Goal: Browse casually

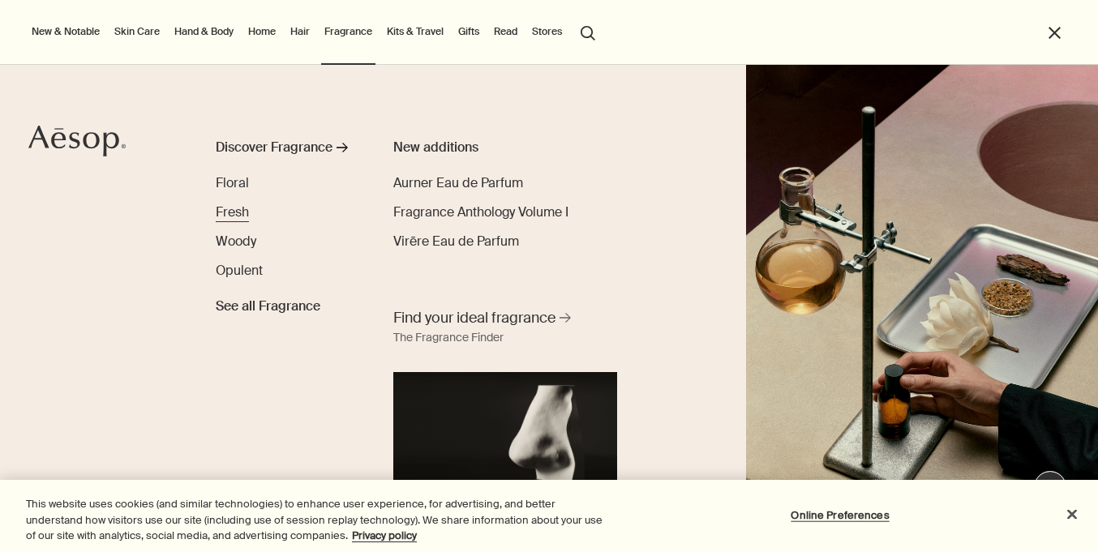
click at [228, 213] on span "Fresh" at bounding box center [232, 212] width 33 height 17
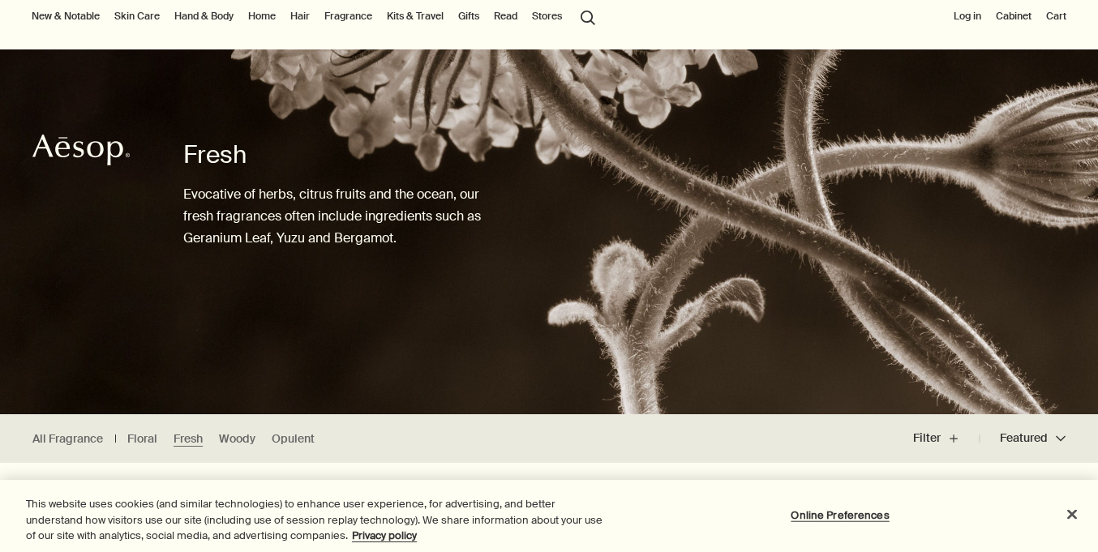
scroll to position [52, 0]
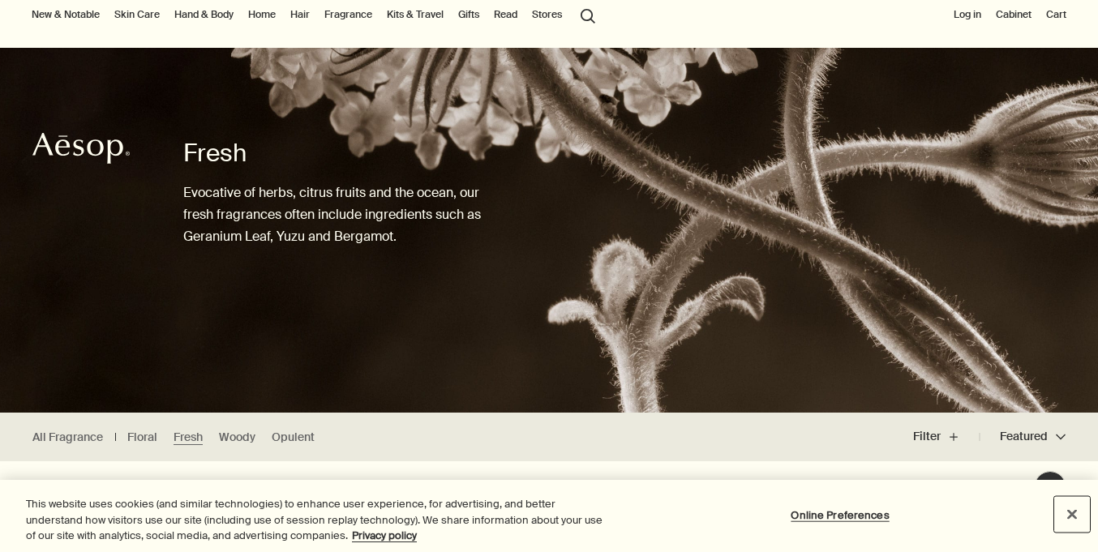
click at [1075, 513] on button "Close" at bounding box center [1072, 514] width 36 height 36
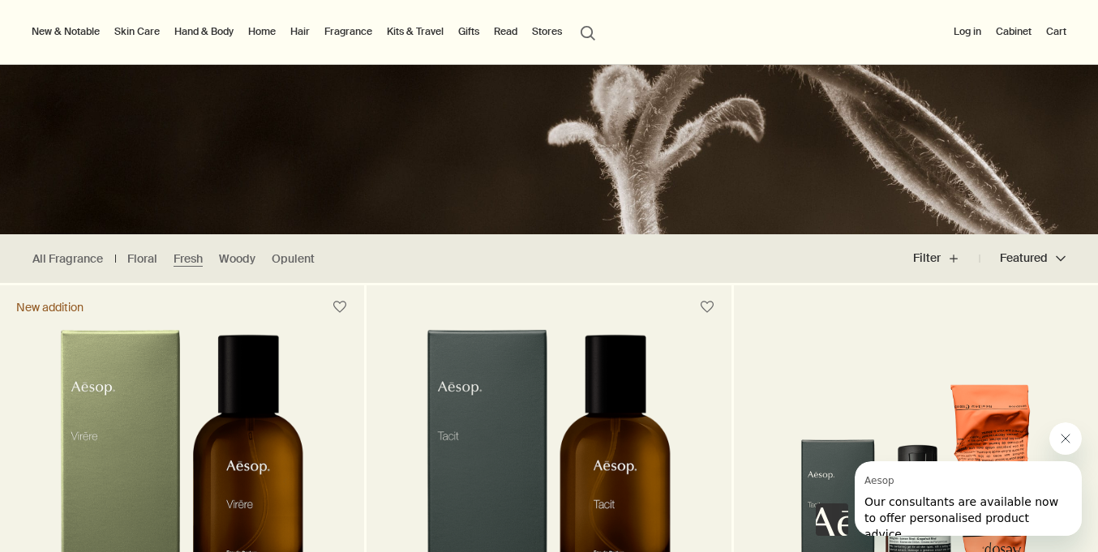
scroll to position [0, 0]
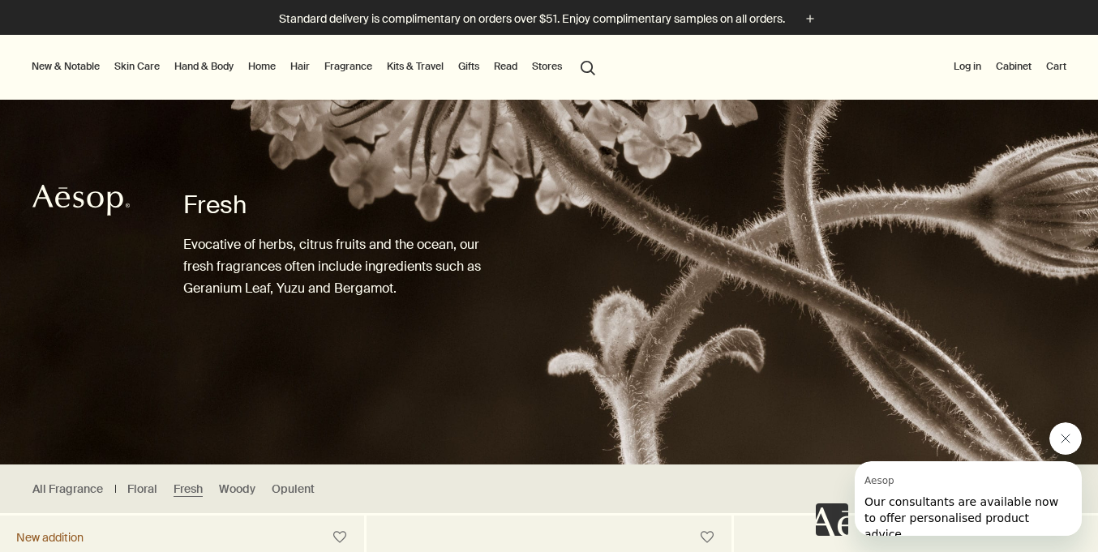
click at [586, 67] on button "search Search" at bounding box center [587, 66] width 29 height 31
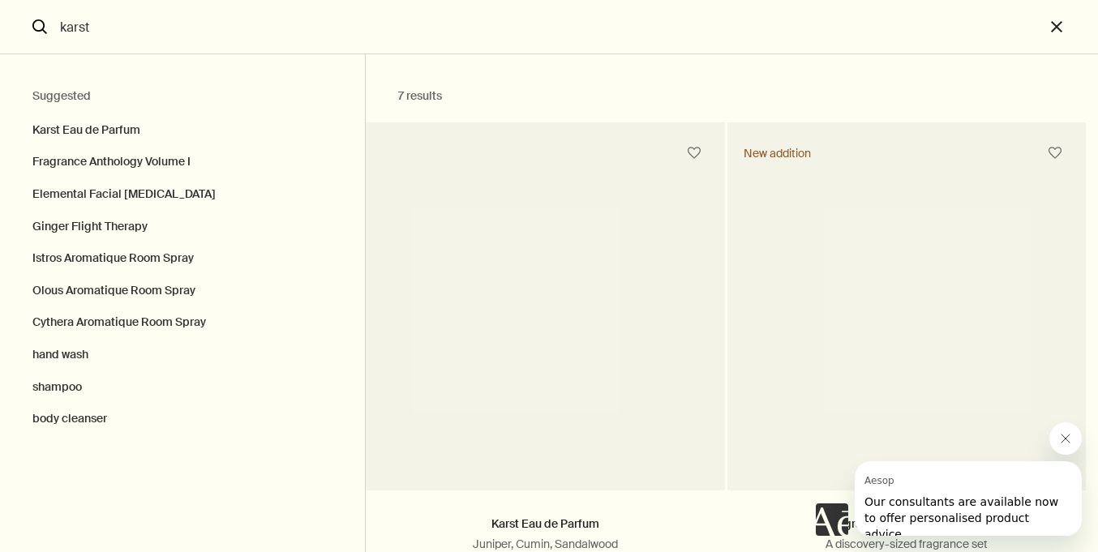
type input "karst"
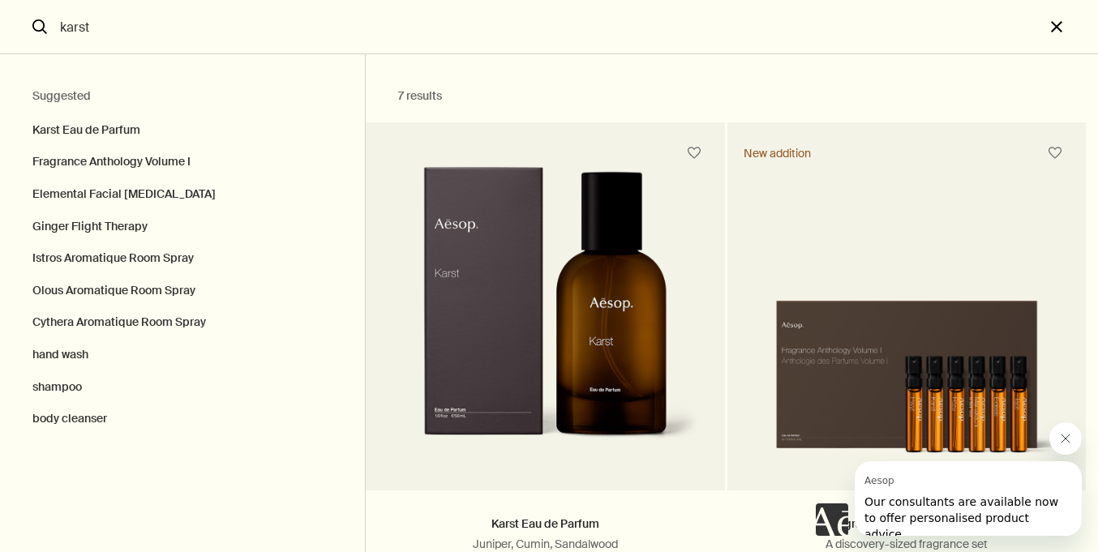
click at [1064, 24] on button "close" at bounding box center [1072, 27] width 54 height 54
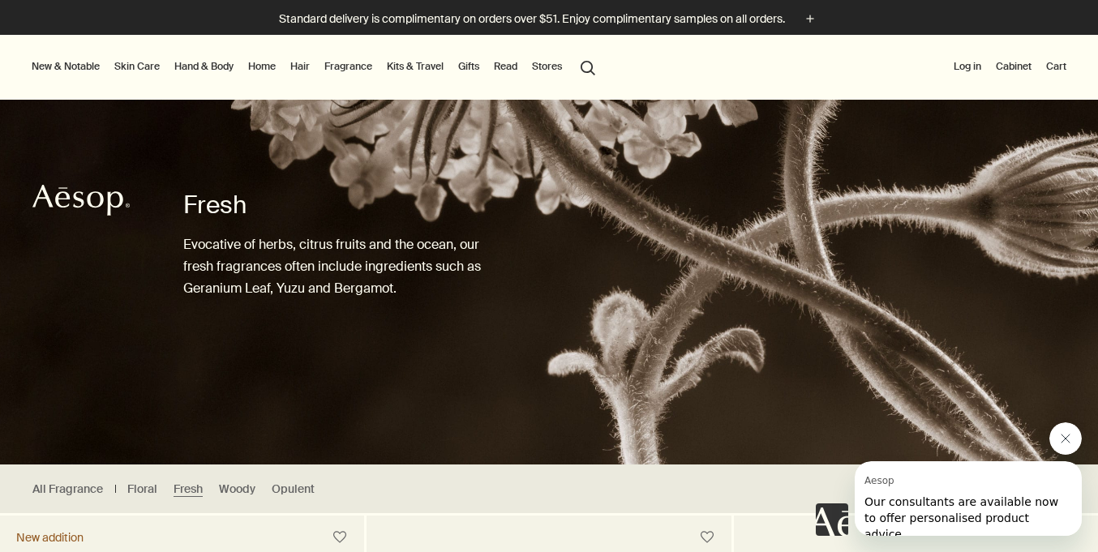
click at [353, 65] on link "Fragrance" at bounding box center [348, 66] width 54 height 19
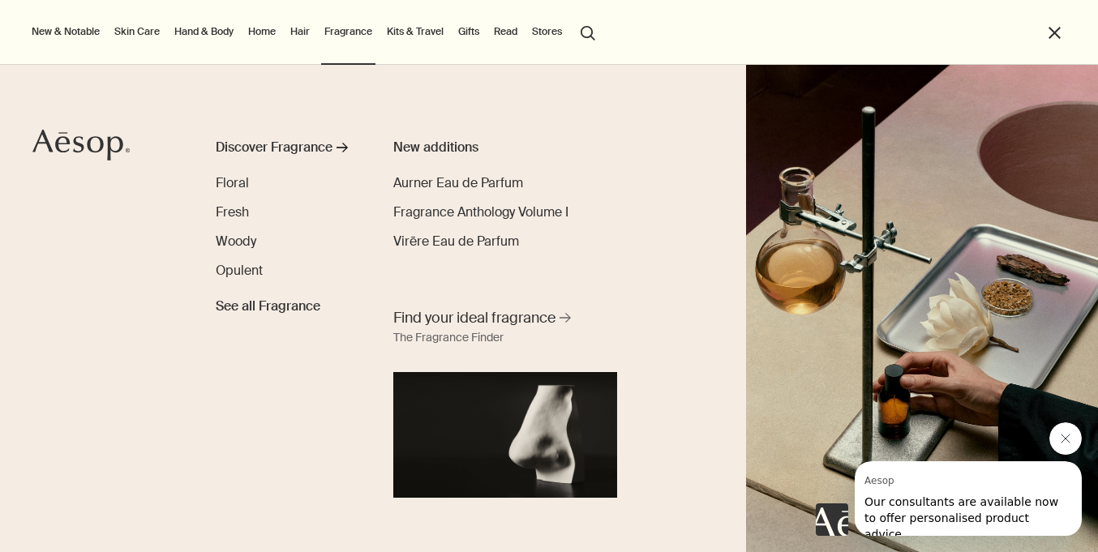
click at [303, 32] on link "Hair" at bounding box center [300, 31] width 26 height 19
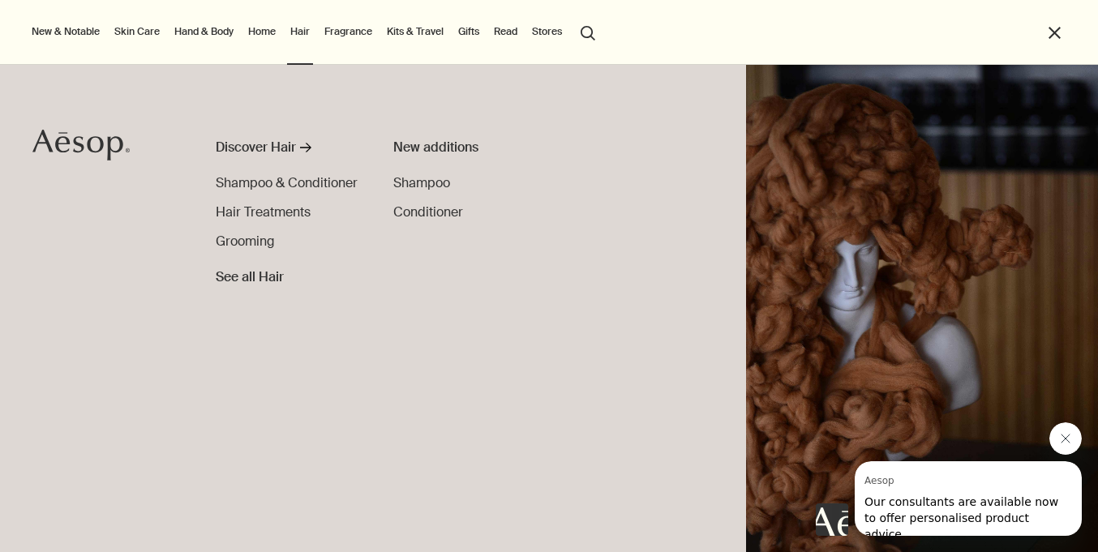
click at [255, 32] on link "Home" at bounding box center [262, 31] width 34 height 19
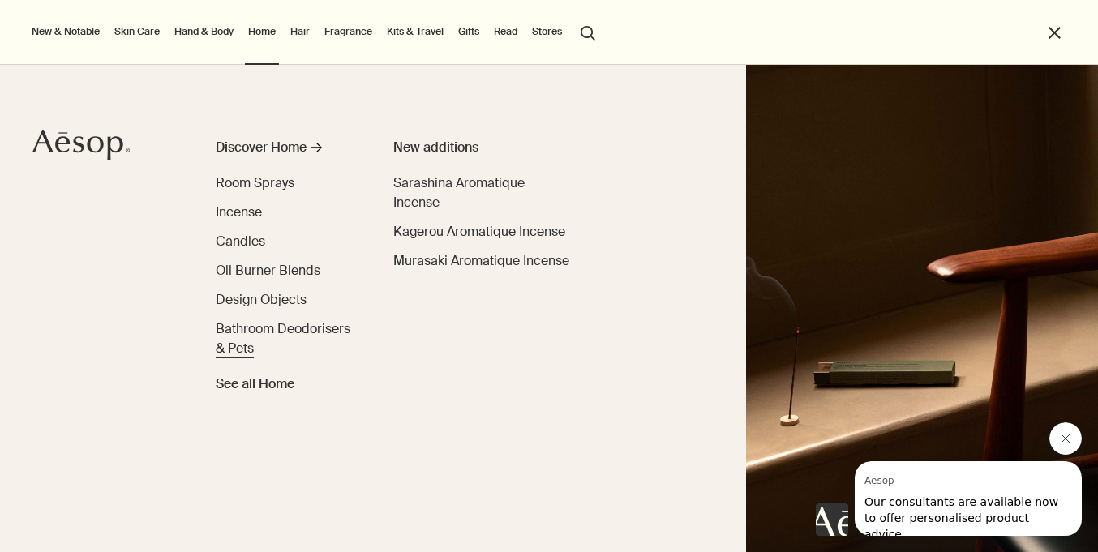
click at [249, 332] on span "Bathroom Deodorisers & Pets" at bounding box center [283, 338] width 135 height 36
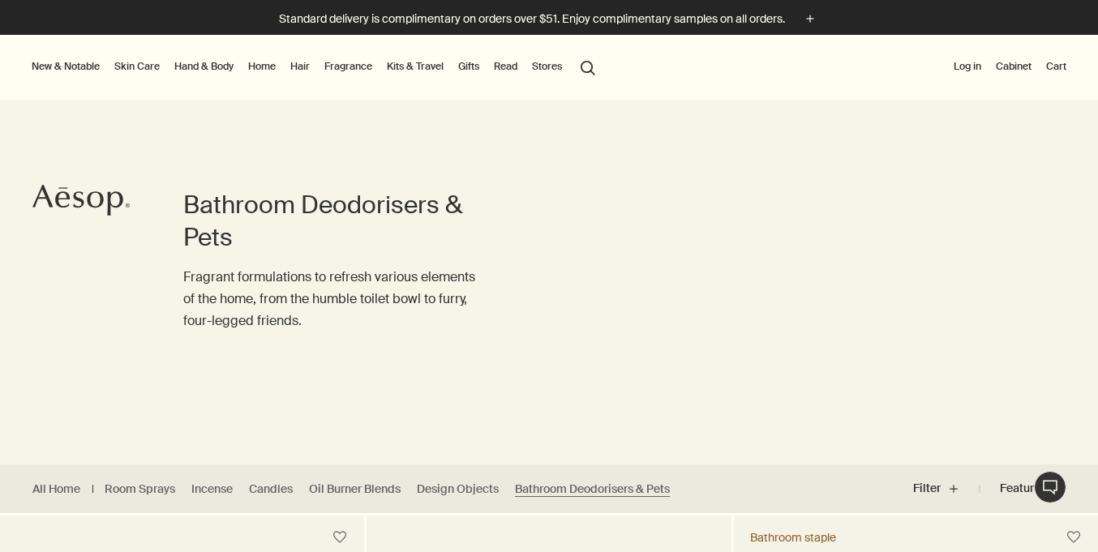
click at [264, 65] on link "Home" at bounding box center [262, 66] width 34 height 19
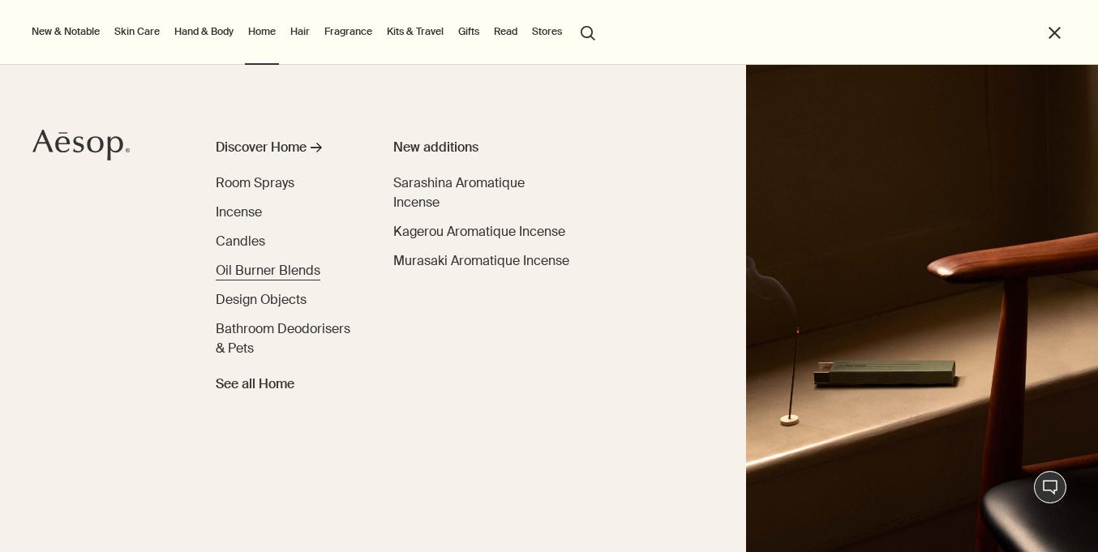
click at [260, 273] on span "Oil Burner Blends" at bounding box center [268, 270] width 105 height 17
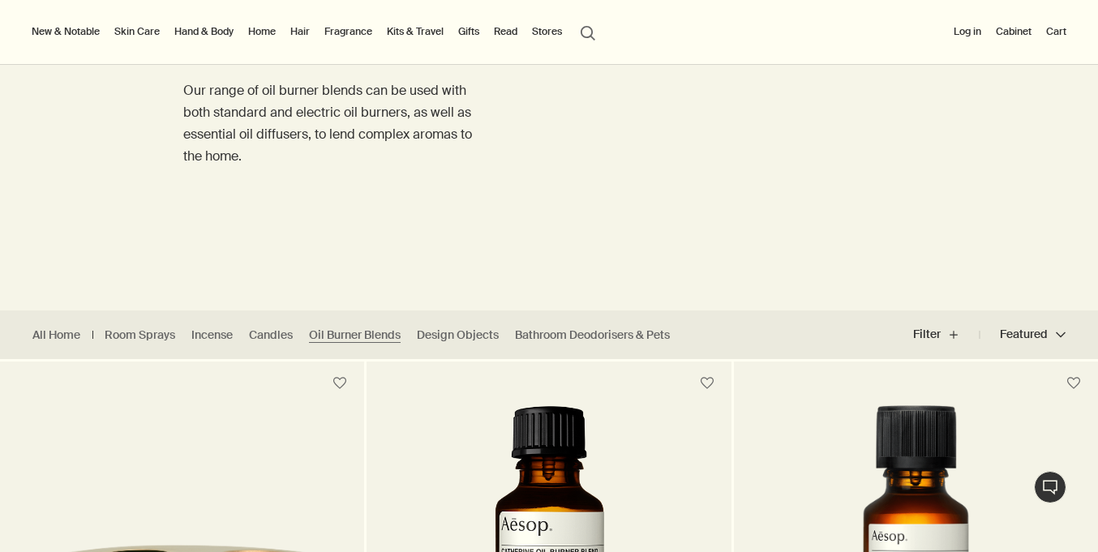
scroll to position [105, 0]
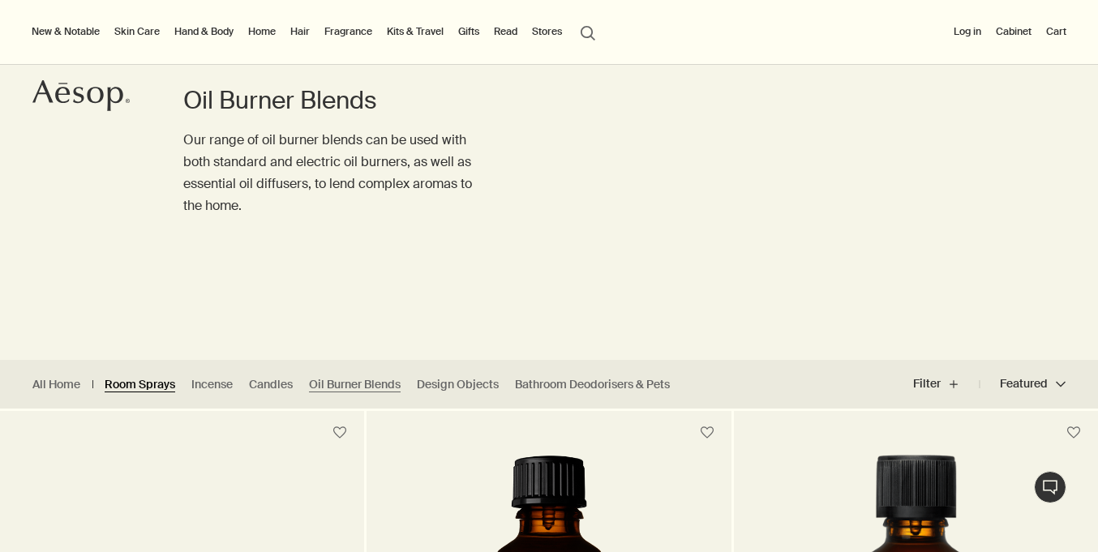
click at [163, 388] on link "Room Sprays" at bounding box center [140, 384] width 71 height 15
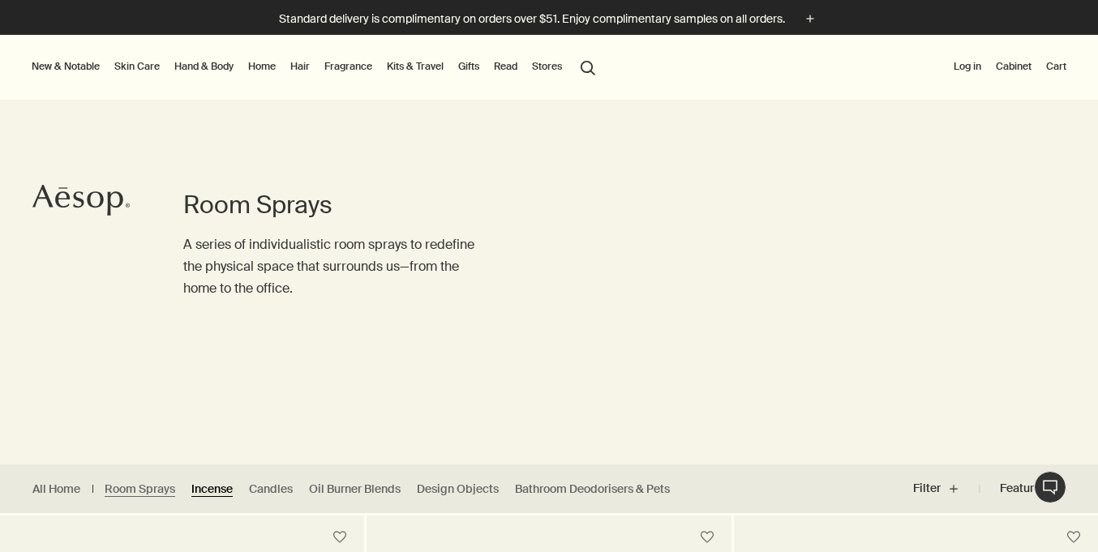
click at [208, 487] on link "Incense" at bounding box center [211, 489] width 41 height 15
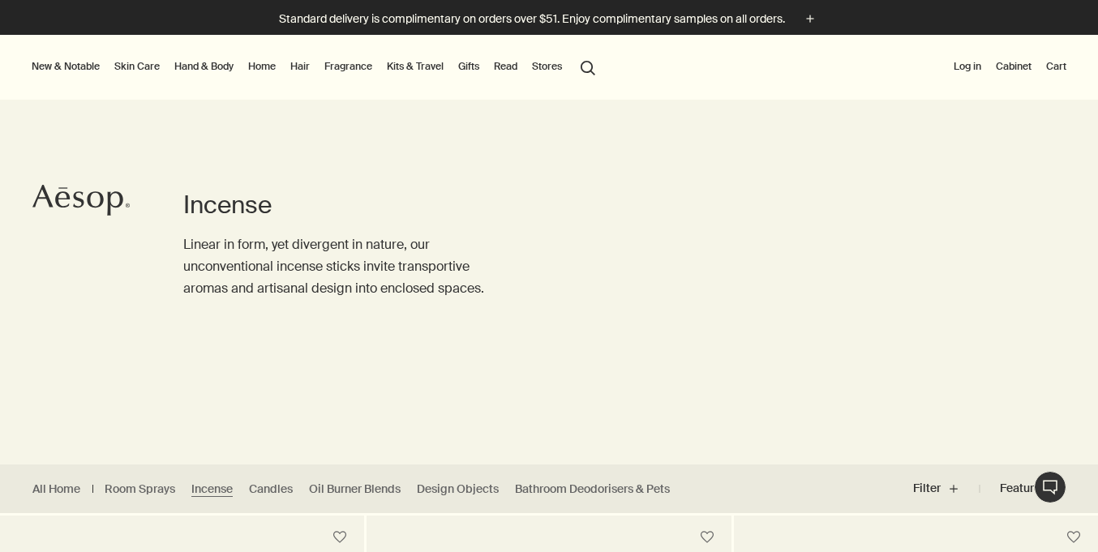
click at [346, 65] on link "Fragrance" at bounding box center [348, 66] width 54 height 19
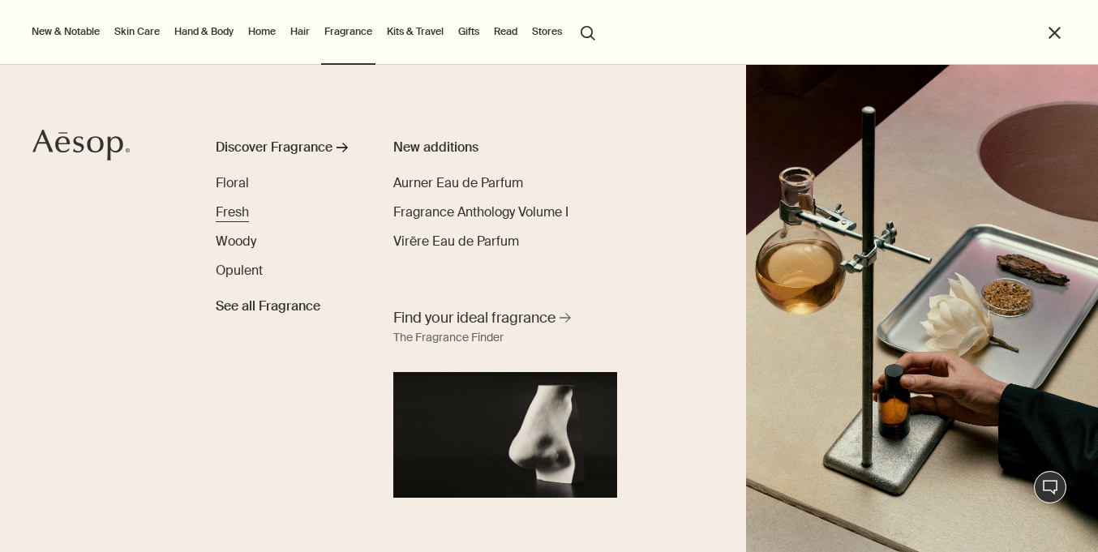
click at [235, 212] on span "Fresh" at bounding box center [232, 212] width 33 height 17
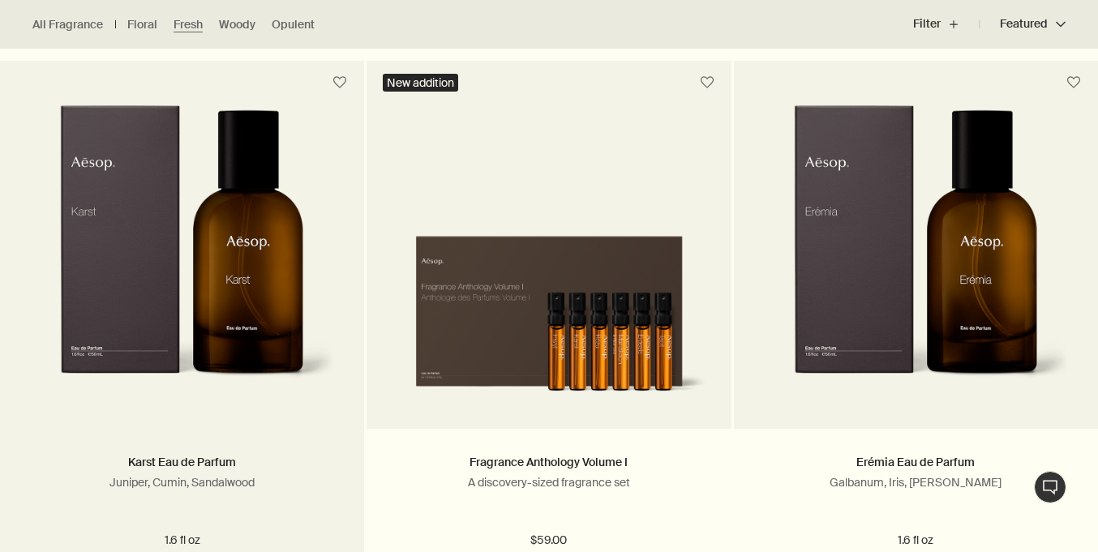
scroll to position [1085, 0]
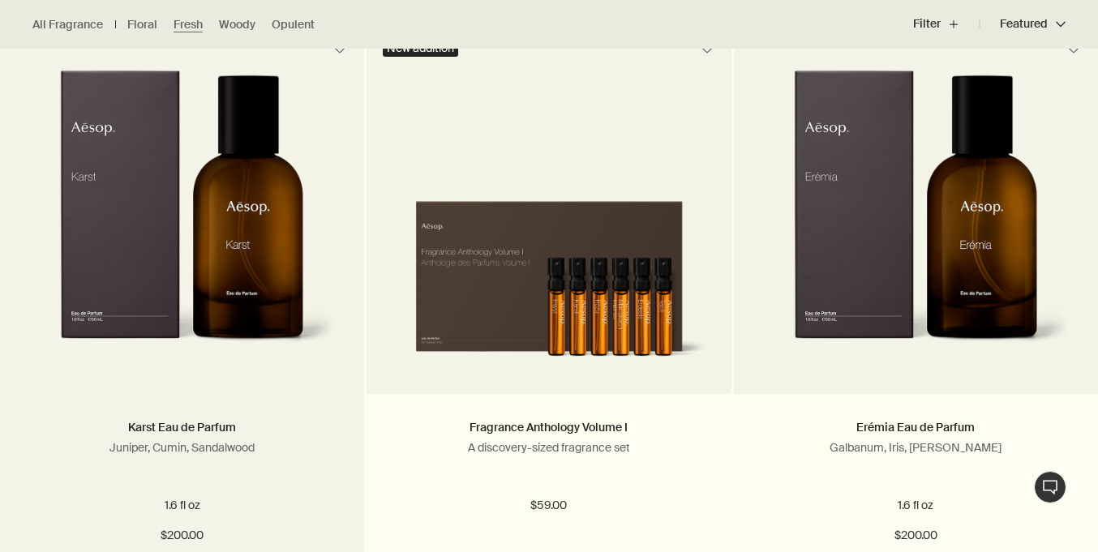
click at [230, 329] on img at bounding box center [181, 220] width 307 height 300
